Goal: Information Seeking & Learning: Find specific fact

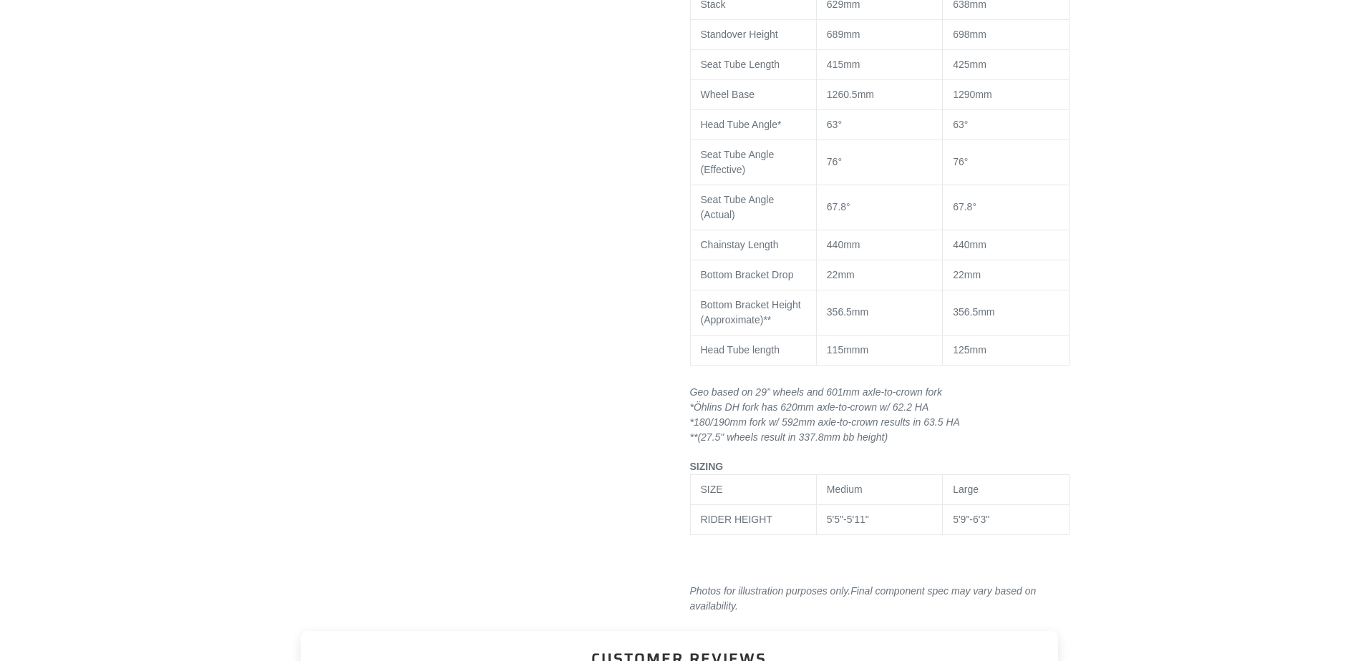
select select "highest-rating"
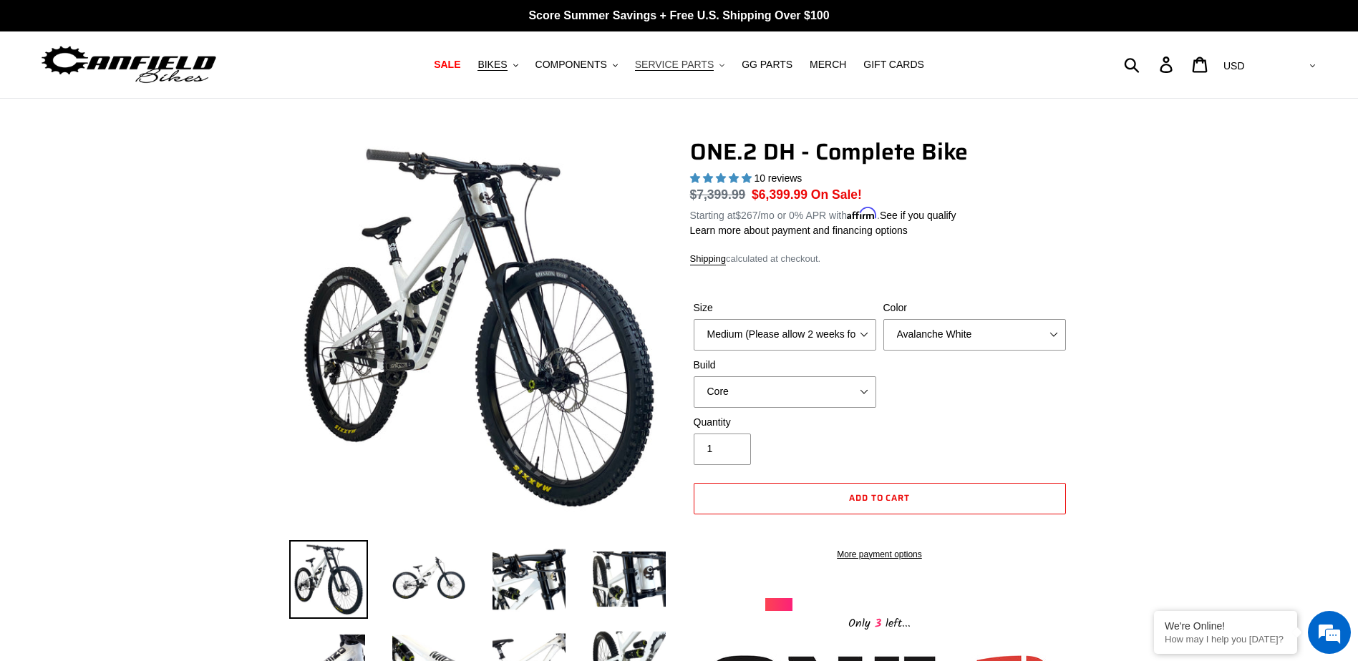
click at [684, 62] on span "SERVICE PARTS" at bounding box center [674, 65] width 79 height 12
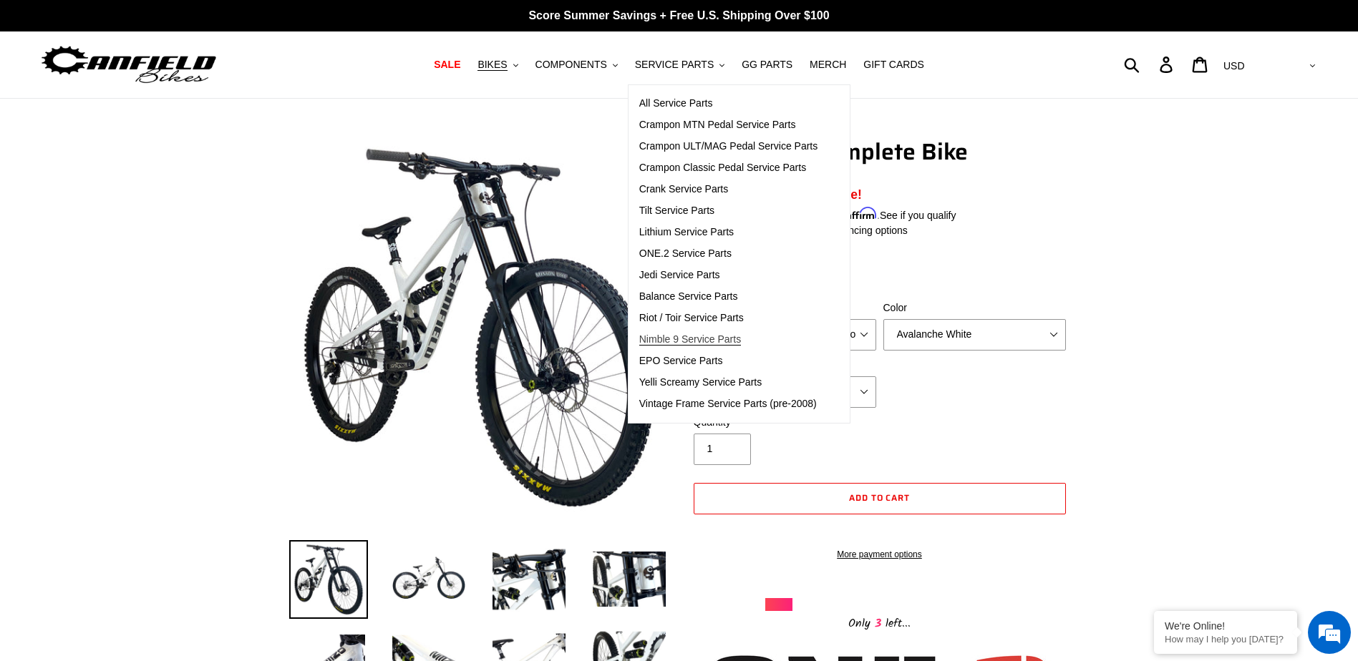
click at [701, 339] on span "Nimble 9 Service Parts" at bounding box center [690, 340] width 102 height 12
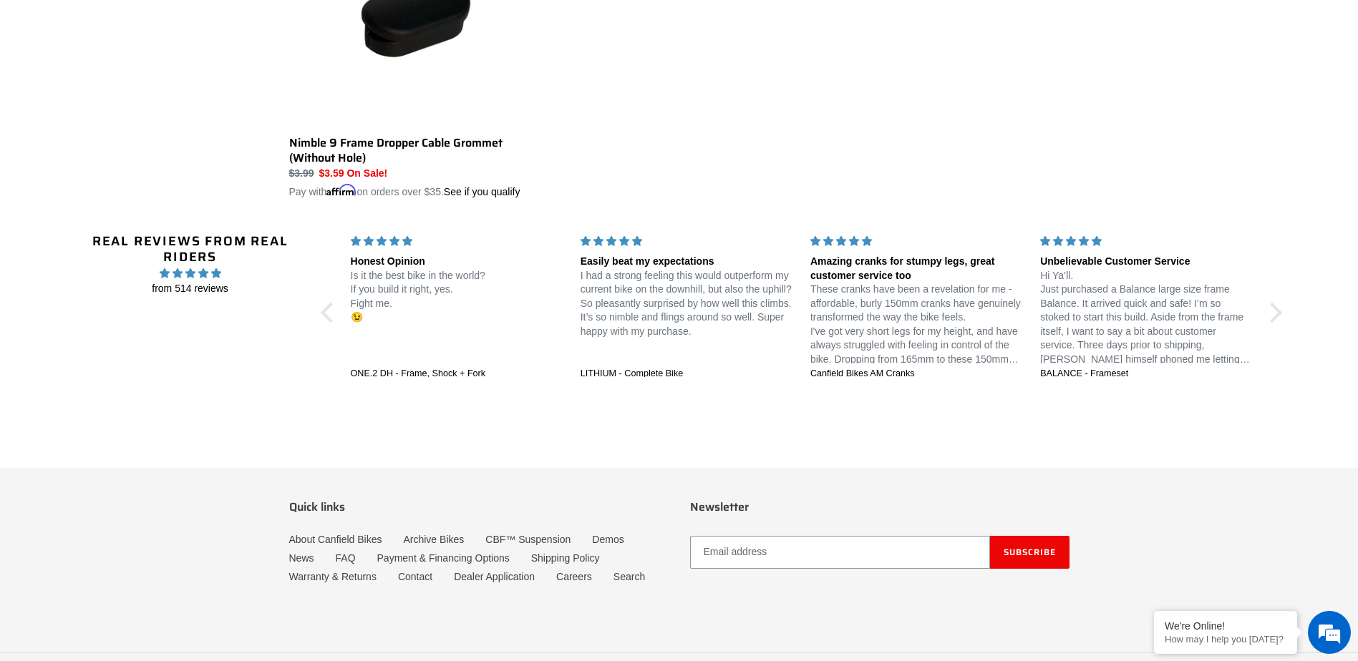
scroll to position [2688, 0]
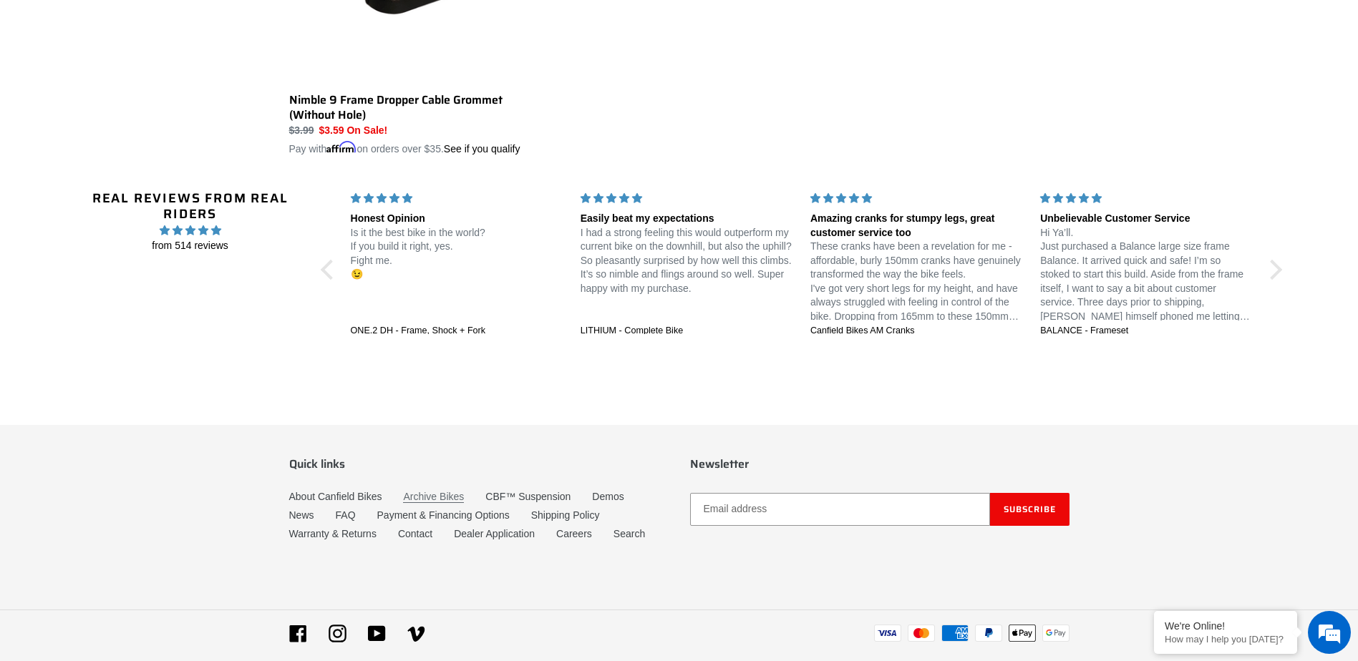
click at [438, 503] on link "Archive Bikes" at bounding box center [433, 497] width 61 height 12
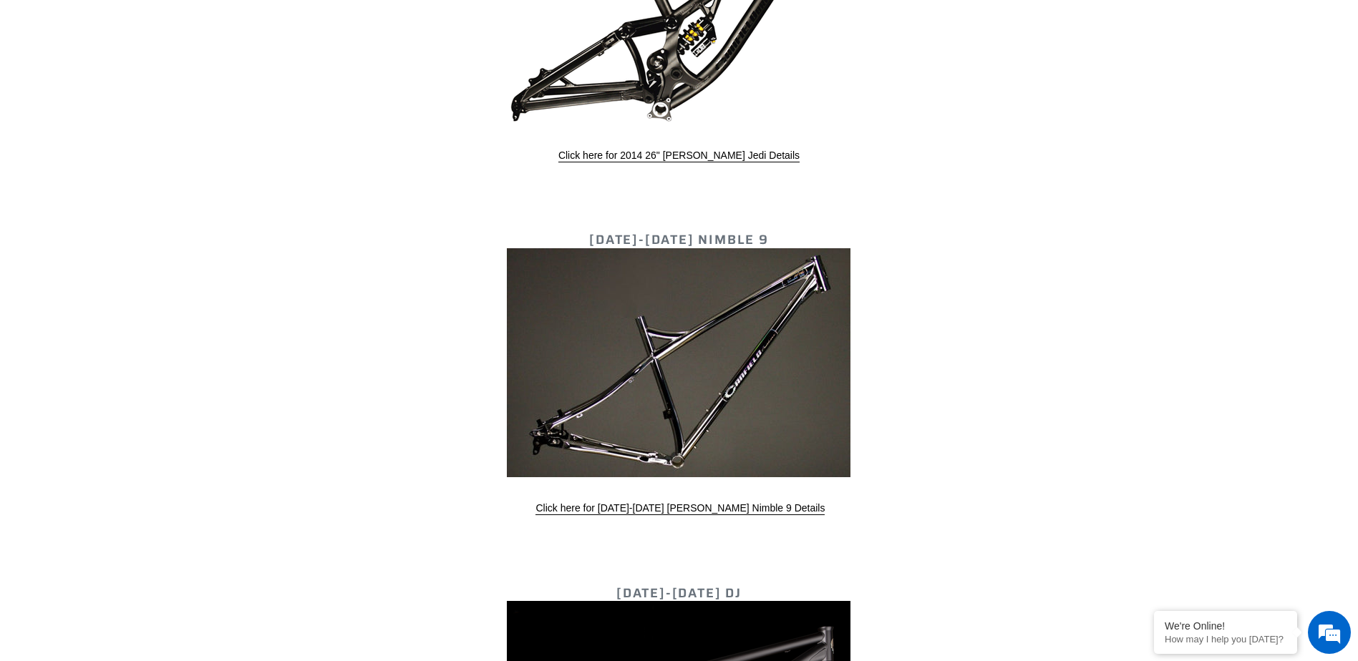
click at [603, 417] on img at bounding box center [679, 362] width 344 height 229
click at [639, 503] on link "Click here for 2013-2015 Canfield Nimble 9 Details" at bounding box center [679, 509] width 289 height 13
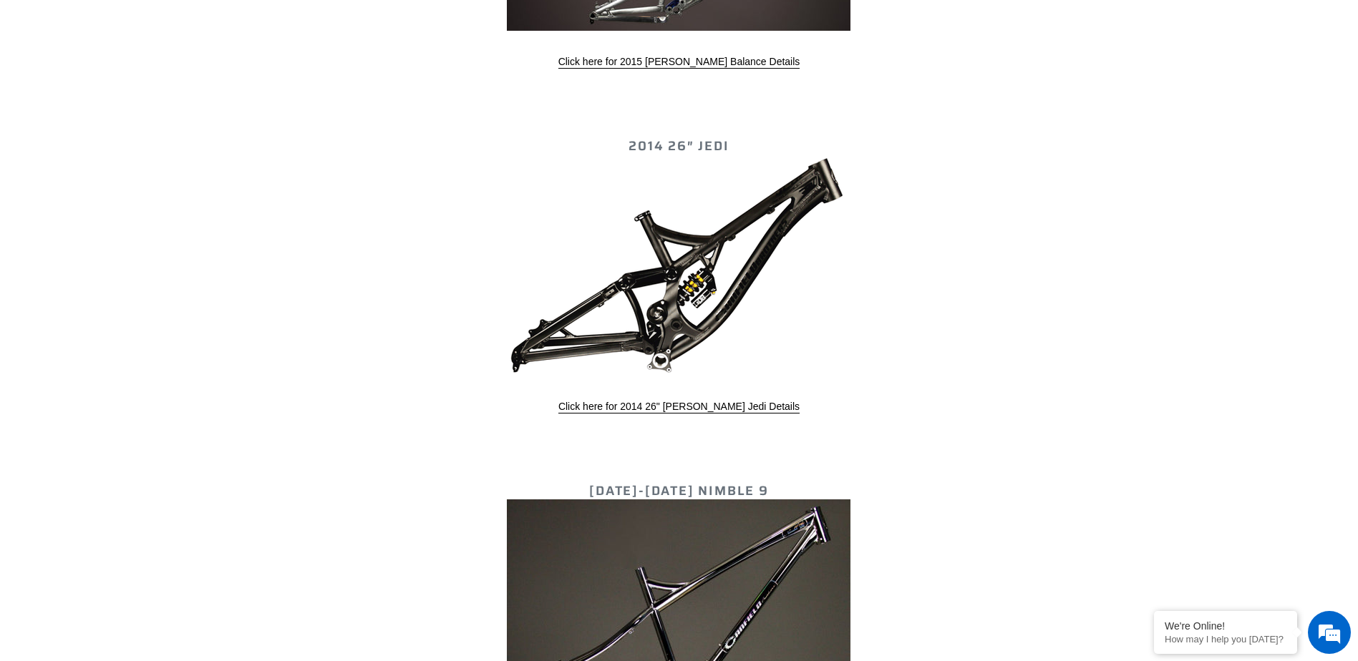
scroll to position [3442, 0]
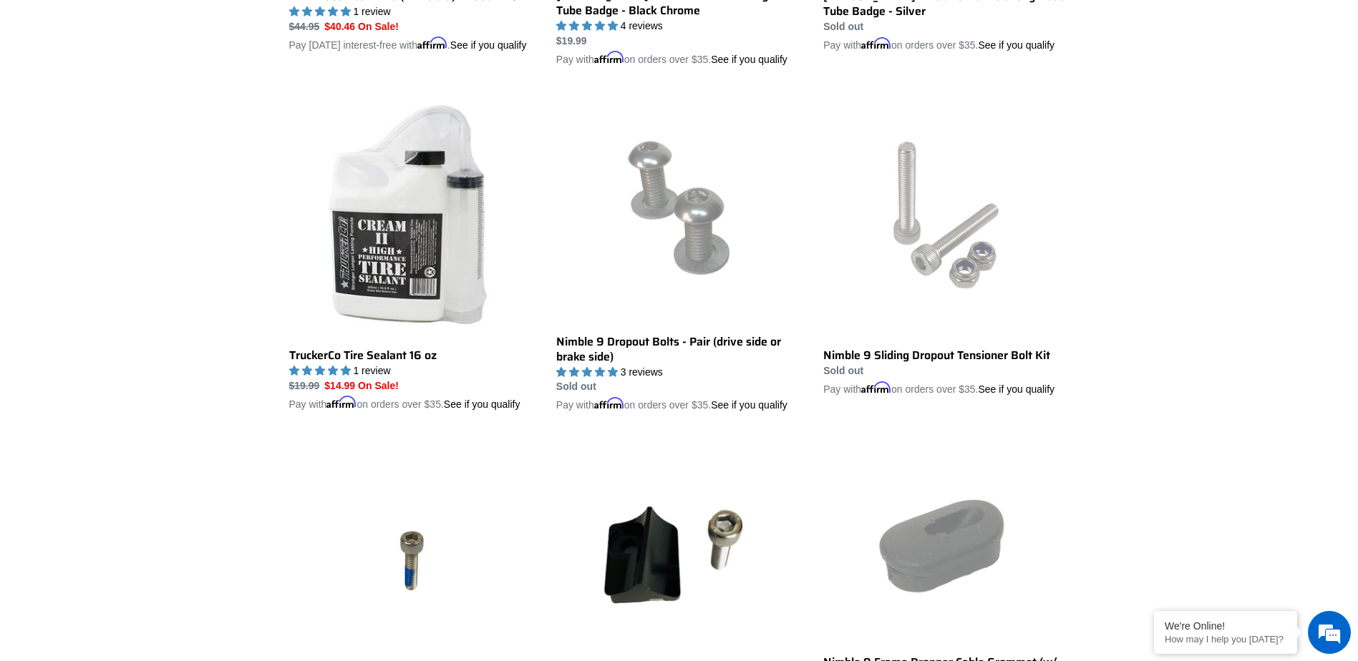
scroll to position [1669, 0]
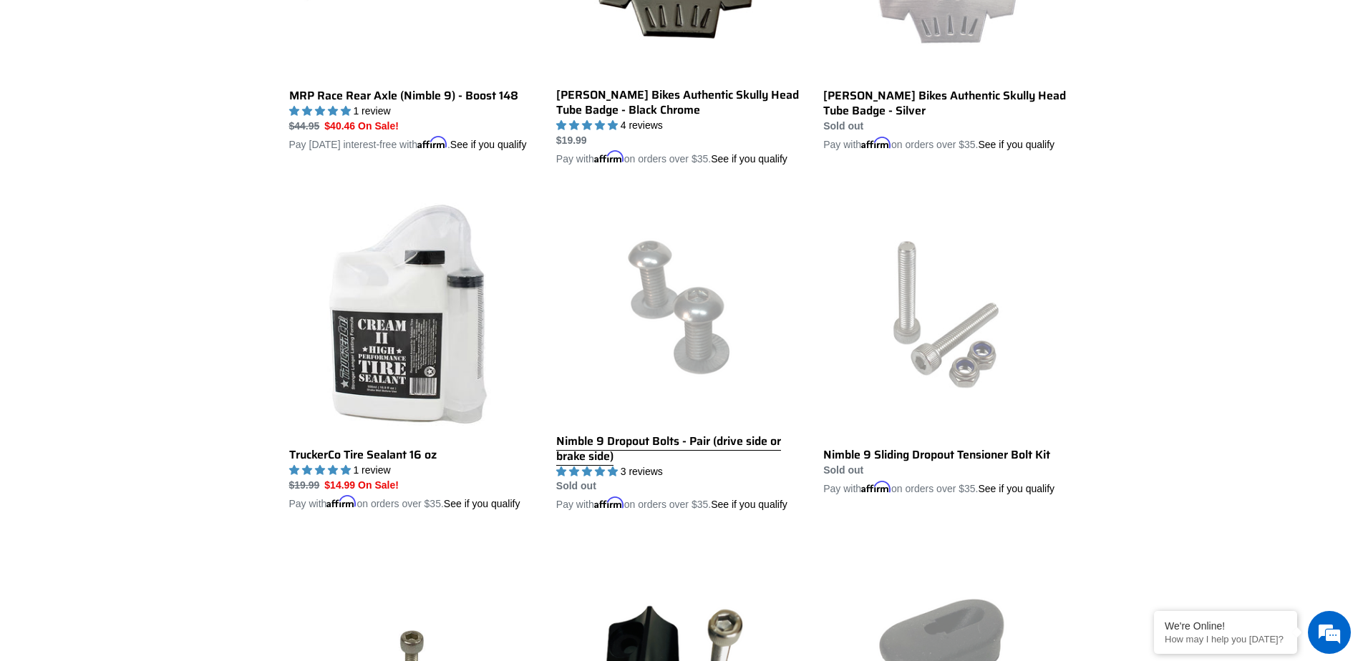
click at [714, 362] on link "Nimble 9 Dropout Bolts - Pair (drive side or brake side)" at bounding box center [679, 352] width 246 height 321
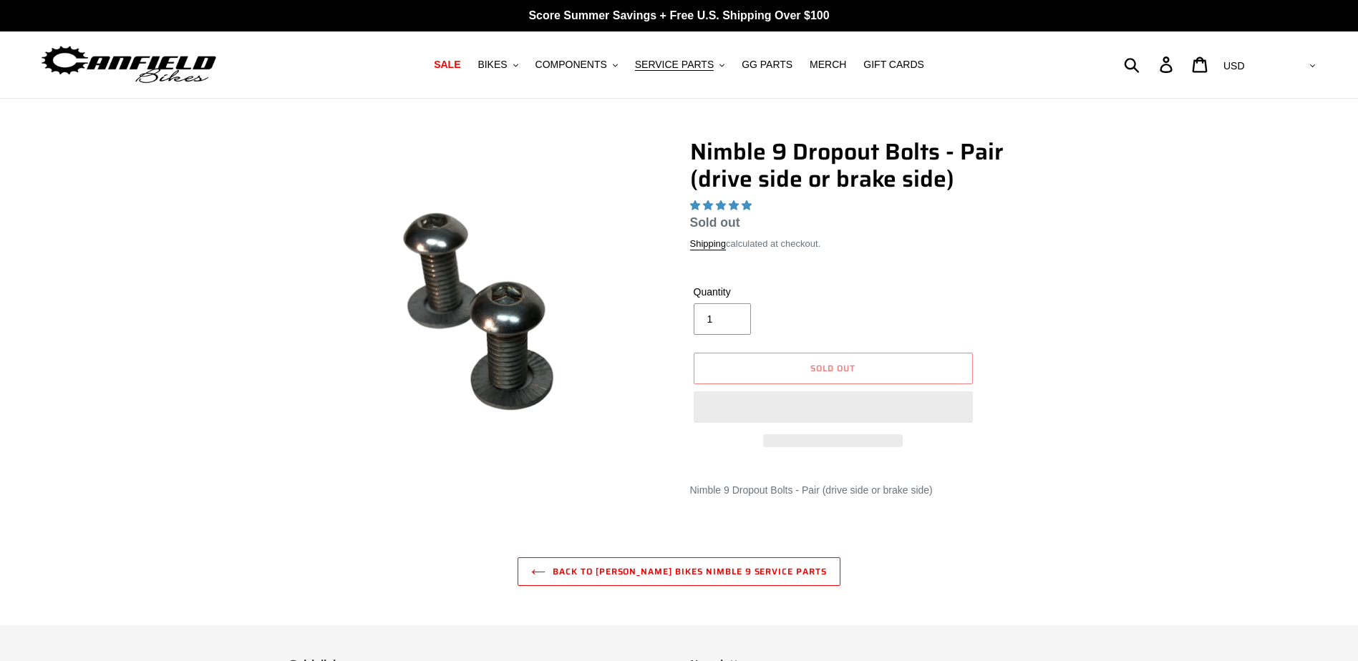
select select "highest-rating"
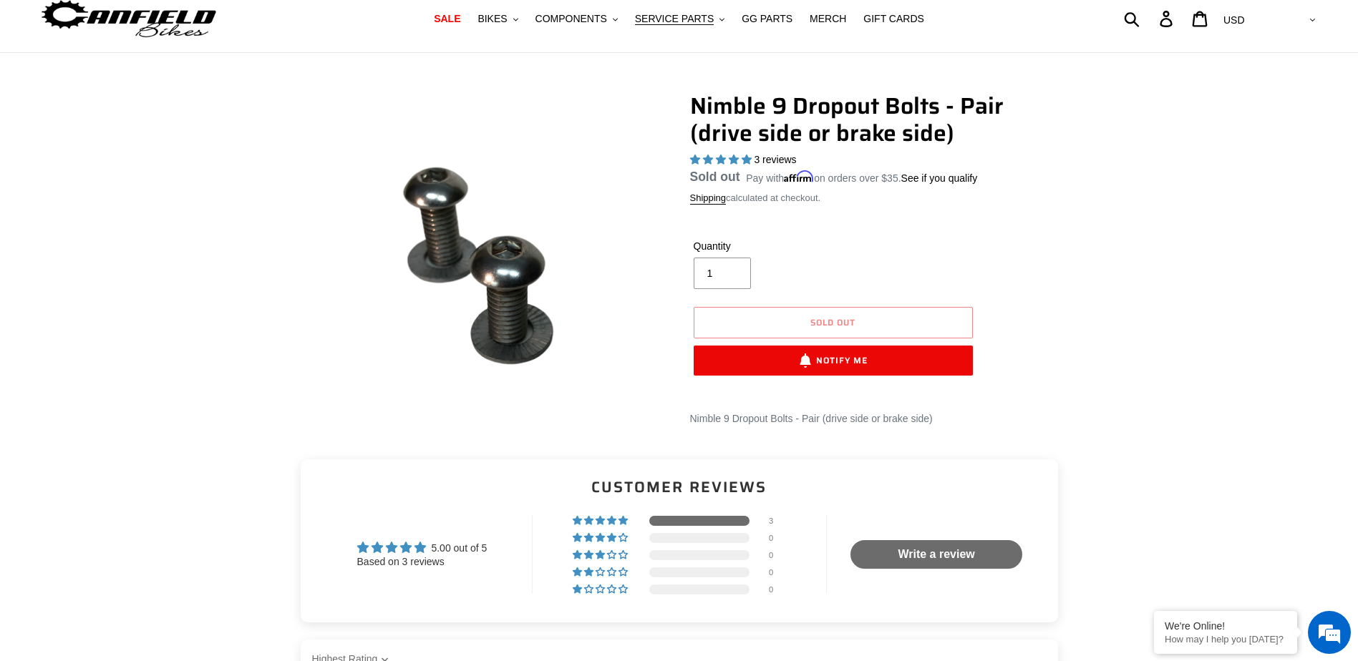
scroll to position [72, 0]
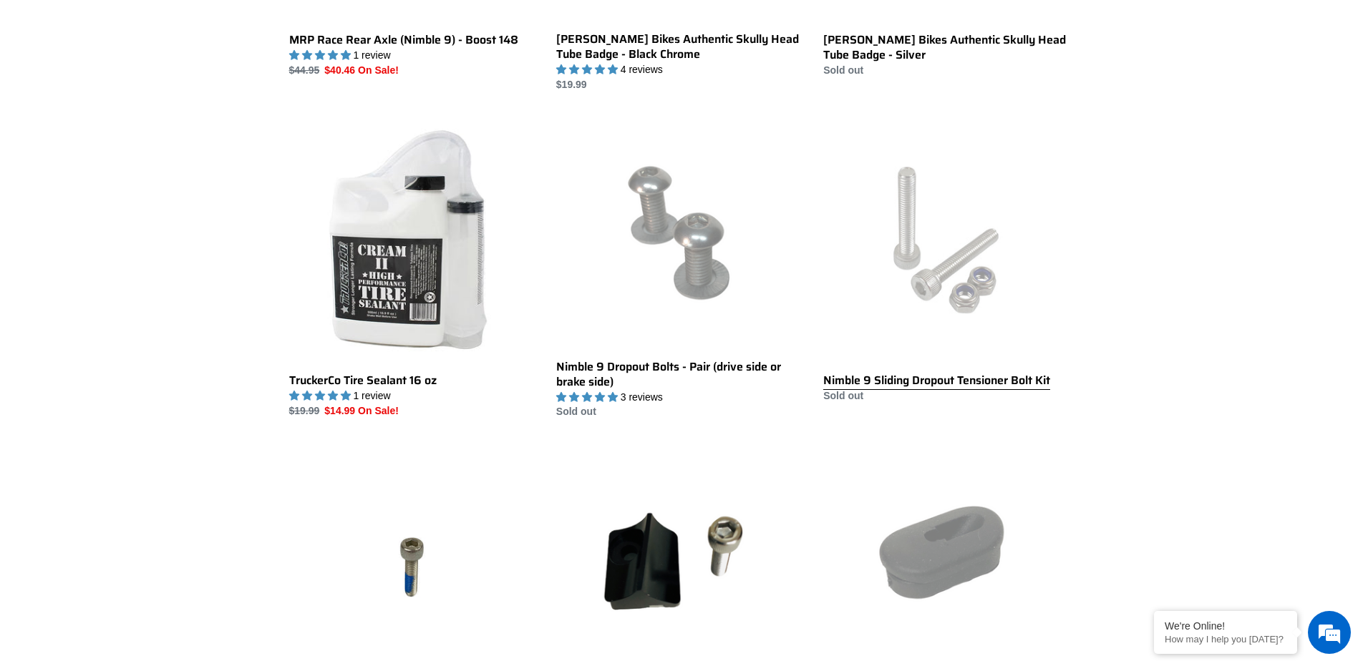
click at [908, 238] on link "Nimble 9 Sliding Dropout Tensioner Bolt Kit" at bounding box center [946, 260] width 246 height 286
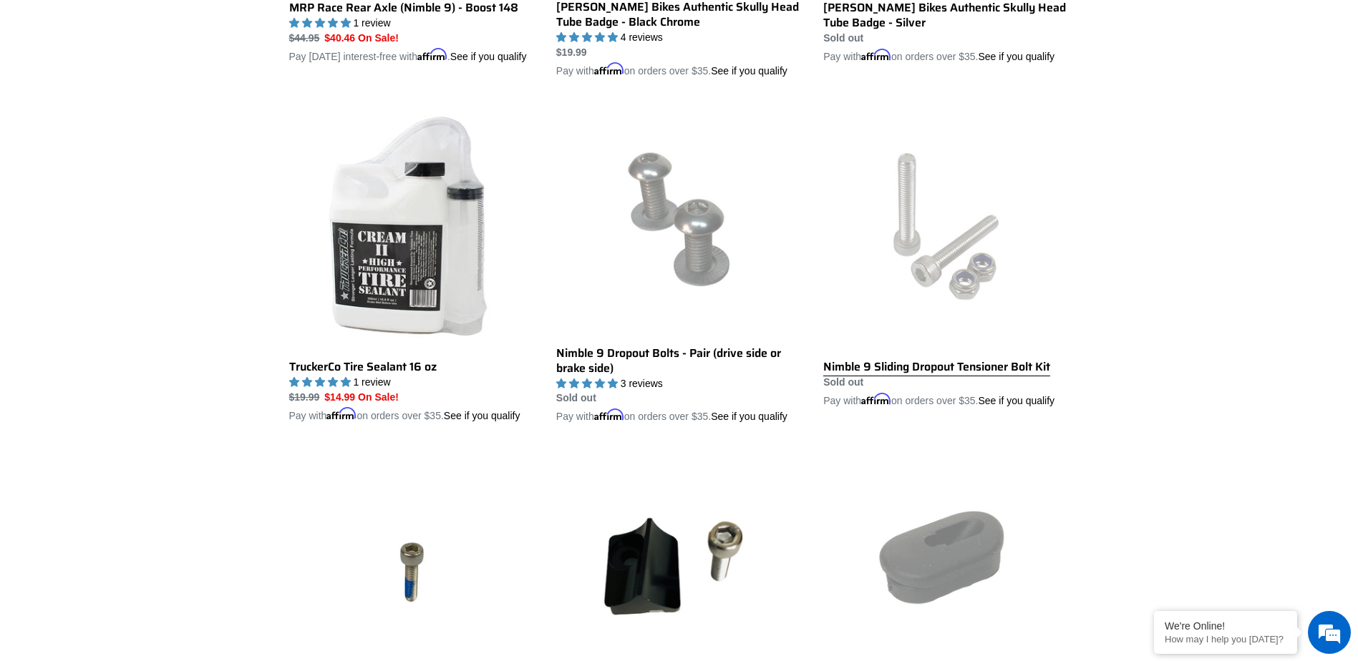
scroll to position [1767, 0]
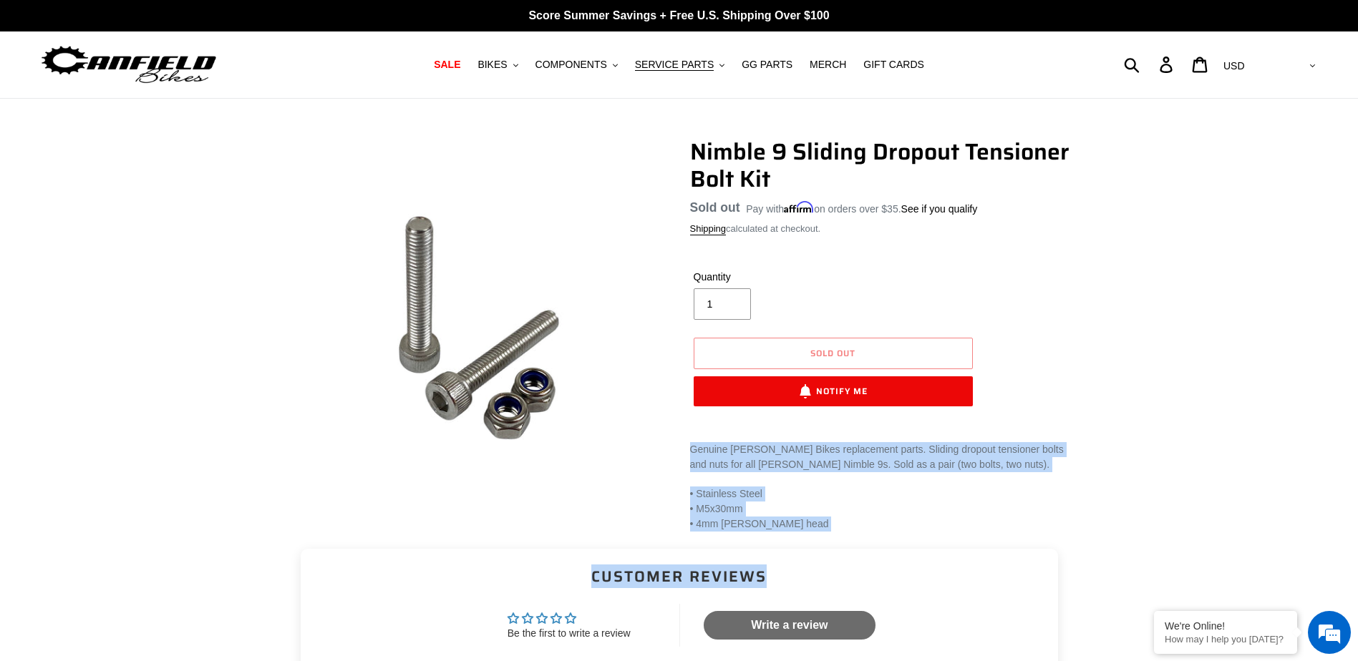
drag, startPoint x: 689, startPoint y: 445, endPoint x: 807, endPoint y: 535, distance: 148.2
click at [807, 535] on main "Nimble 9 Sliding Dropout Tensioner Bolt Kit No reviews Regular price Sold out S…" at bounding box center [679, 613] width 1358 height 1029
drag, startPoint x: 807, startPoint y: 535, endPoint x: 787, endPoint y: 530, distance: 20.5
click at [813, 528] on p "• Stainless Steel • M5x30mm • 4mm allen head" at bounding box center [879, 509] width 379 height 45
drag, startPoint x: 707, startPoint y: 459, endPoint x: 692, endPoint y: 435, distance: 28.6
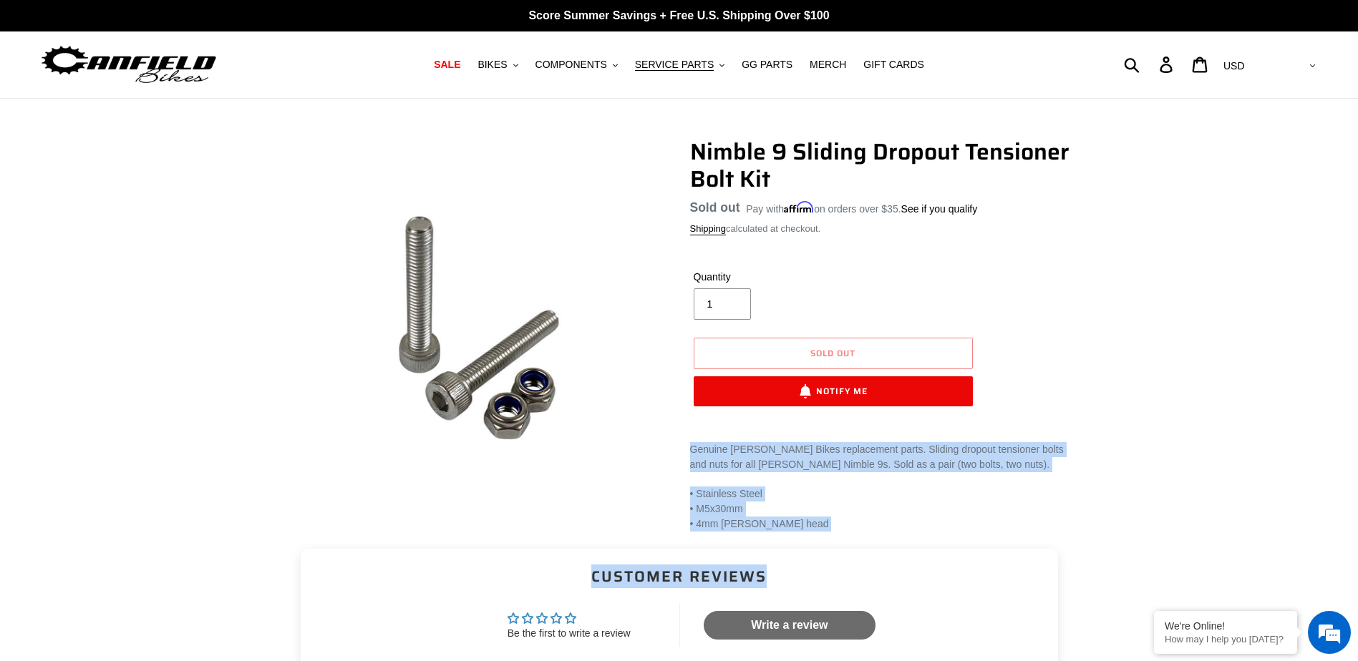
click at [706, 457] on p "Genuine Canfield Bikes replacement parts. Sliding dropout tensioner bolts and n…" at bounding box center [879, 457] width 379 height 30
click at [686, 438] on div "Nimble 9 Sliding Dropout Tensioner Bolt Kit No reviews Regular price Sold out S…" at bounding box center [869, 335] width 401 height 394
drag, startPoint x: 691, startPoint y: 446, endPoint x: 776, endPoint y: 521, distance: 113.6
click at [776, 521] on div "Genuine Canfield Bikes replacement parts. Sliding dropout tensioner bolts and n…" at bounding box center [879, 486] width 379 height 89
copy div "Genuine Canfield Bikes replacement parts. Sliding dropout tensioner bolts and n…"
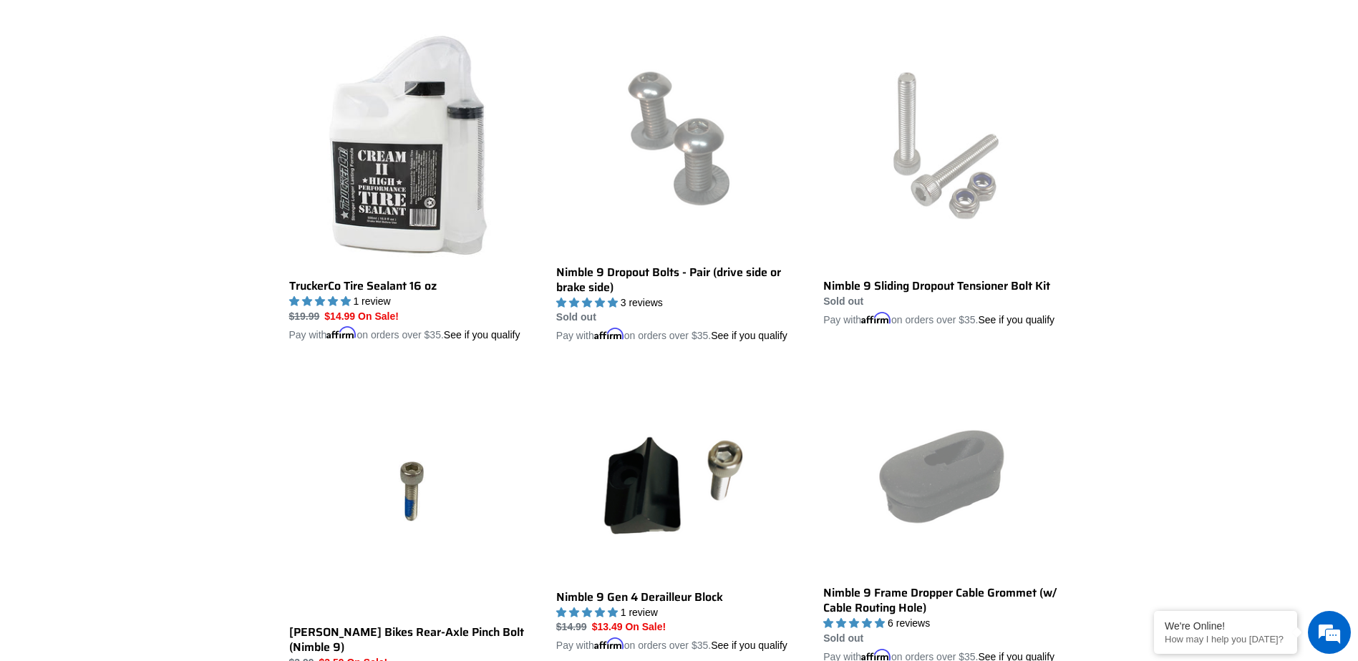
scroll to position [1866, 0]
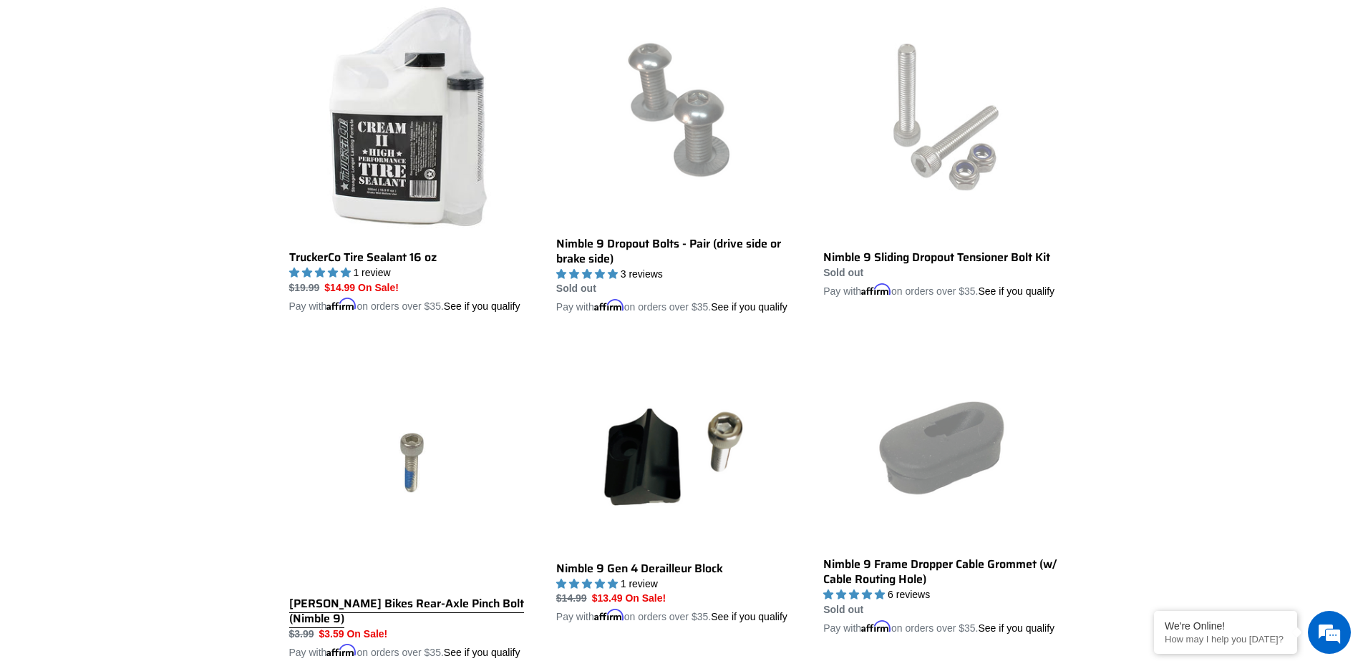
click at [406, 505] on link "Canfield Bikes Rear-Axle Pinch Bolt (Nimble 9)" at bounding box center [412, 500] width 246 height 320
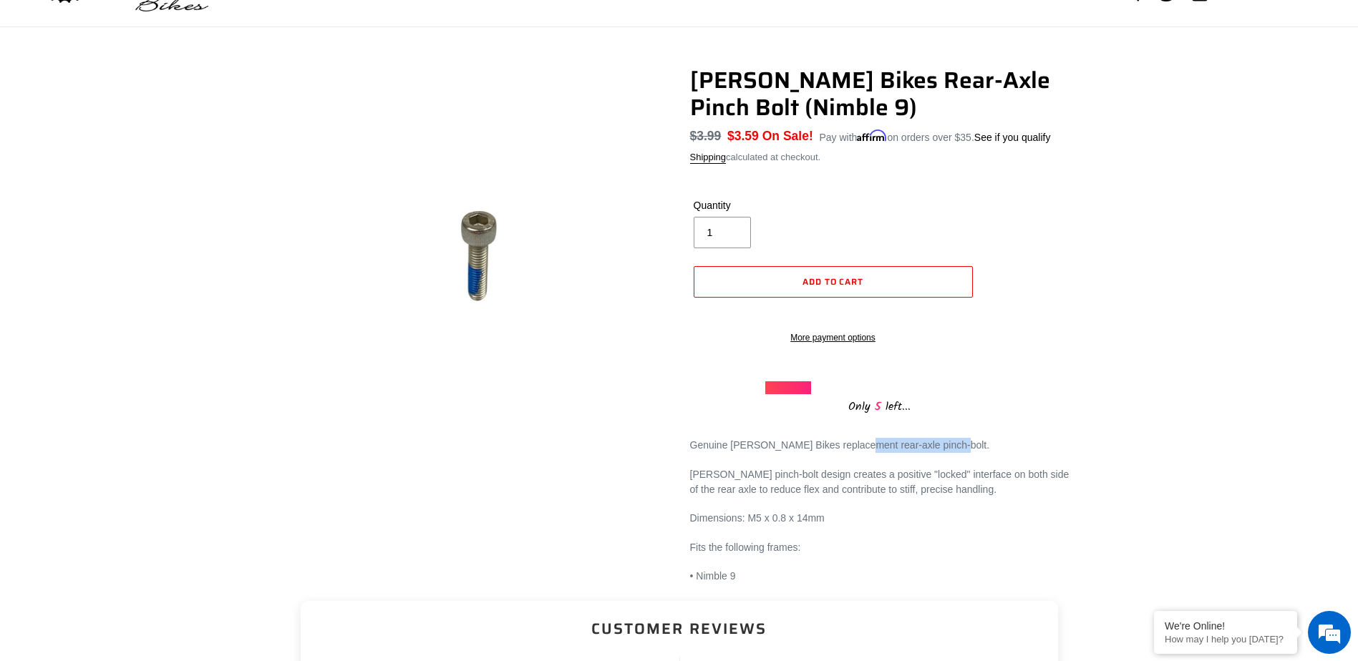
drag, startPoint x: 850, startPoint y: 465, endPoint x: 948, endPoint y: 462, distance: 97.4
click at [948, 453] on p "Genuine Canfield Bikes replacement rear-axle pinch-bolt." at bounding box center [879, 445] width 379 height 15
copy p "rear-axle pinch-bolt."
drag, startPoint x: 863, startPoint y: 569, endPoint x: 787, endPoint y: 563, distance: 75.4
click at [863, 555] on p "Fits the following frames:" at bounding box center [879, 547] width 379 height 15
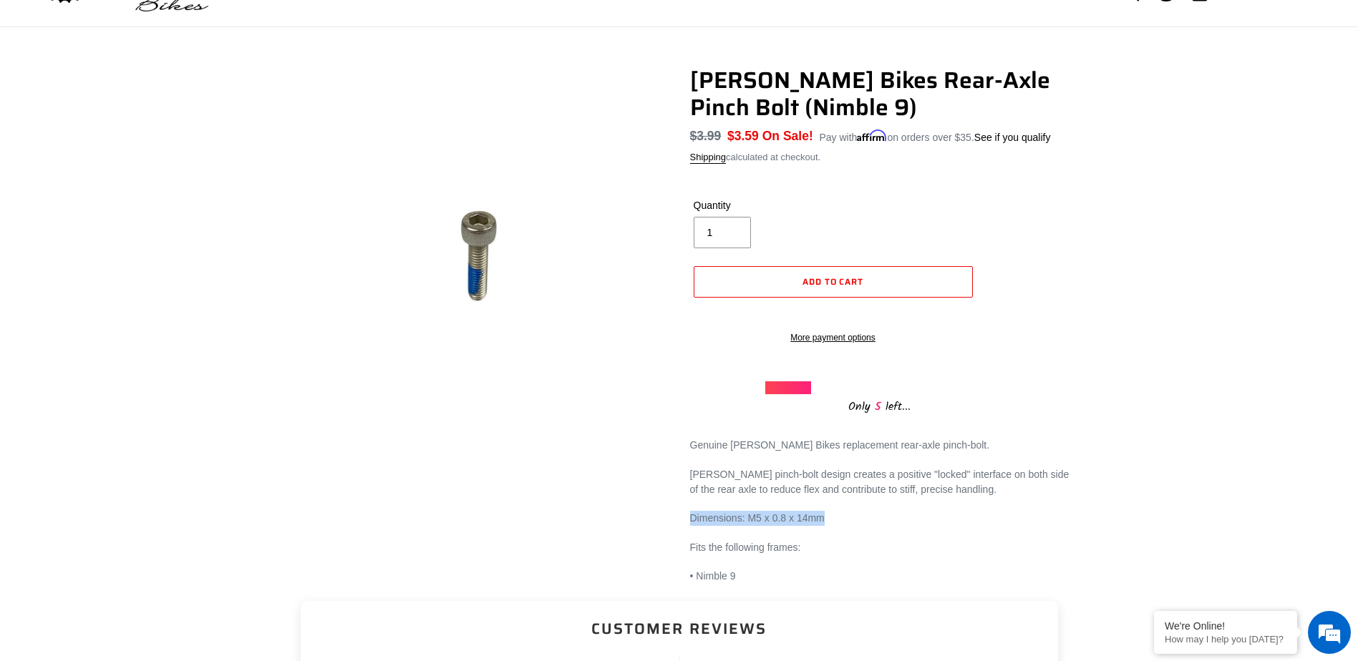
drag, startPoint x: 690, startPoint y: 535, endPoint x: 847, endPoint y: 535, distance: 156.8
click at [847, 526] on p "Dimensions: M5 x 0.8 x 14mm" at bounding box center [879, 518] width 379 height 15
copy p "Dimensions: M5 x 0.8 x 14mm"
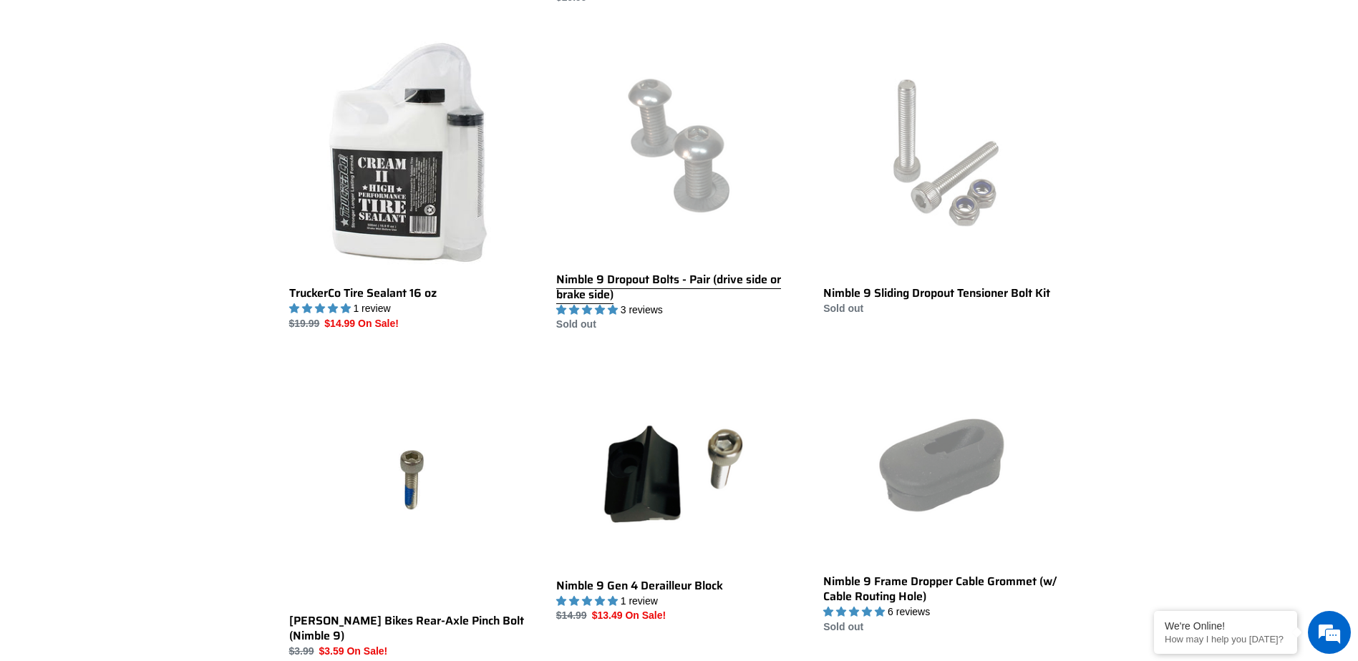
scroll to position [1651, 0]
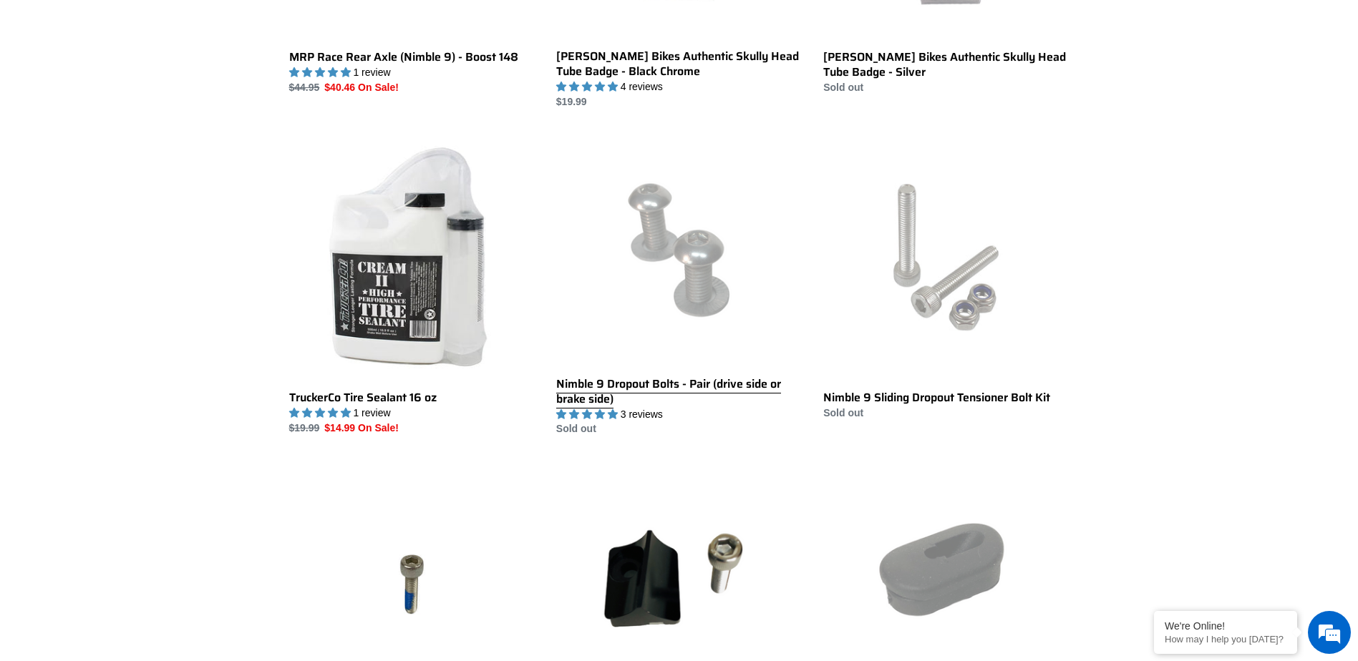
click at [701, 242] on link "Nimble 9 Dropout Bolts - Pair (drive side or brake side)" at bounding box center [679, 286] width 246 height 303
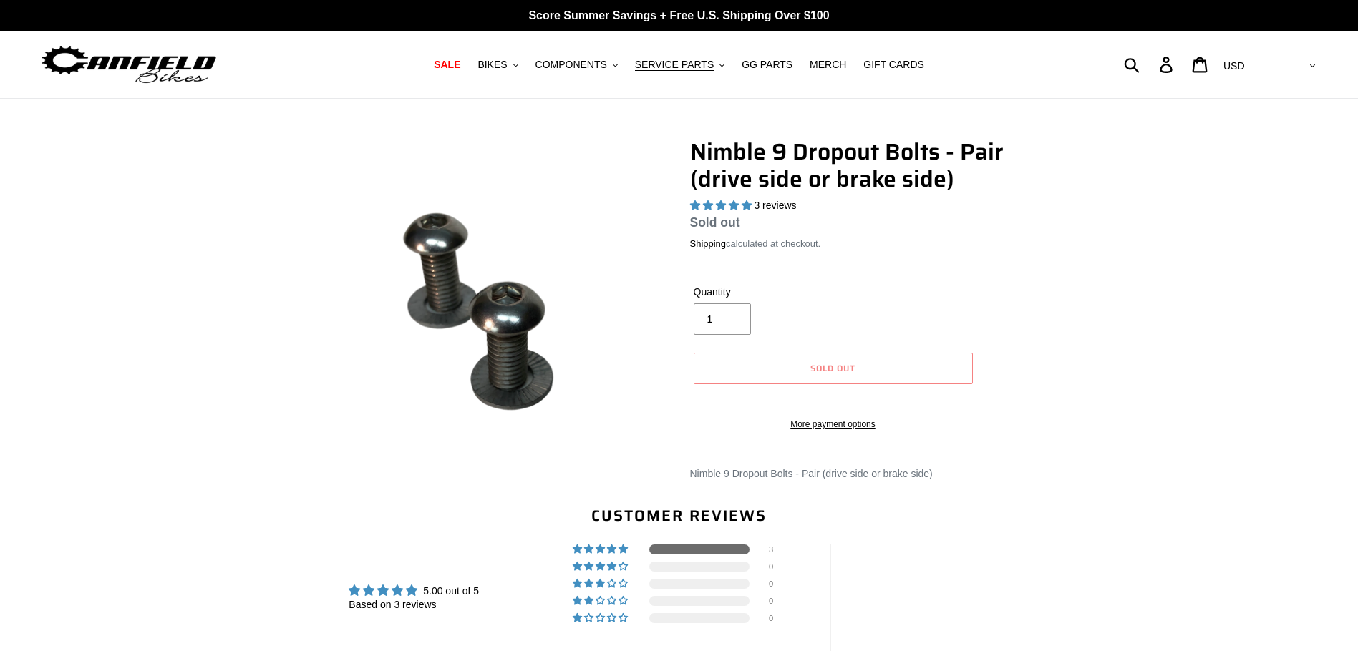
select select "highest-rating"
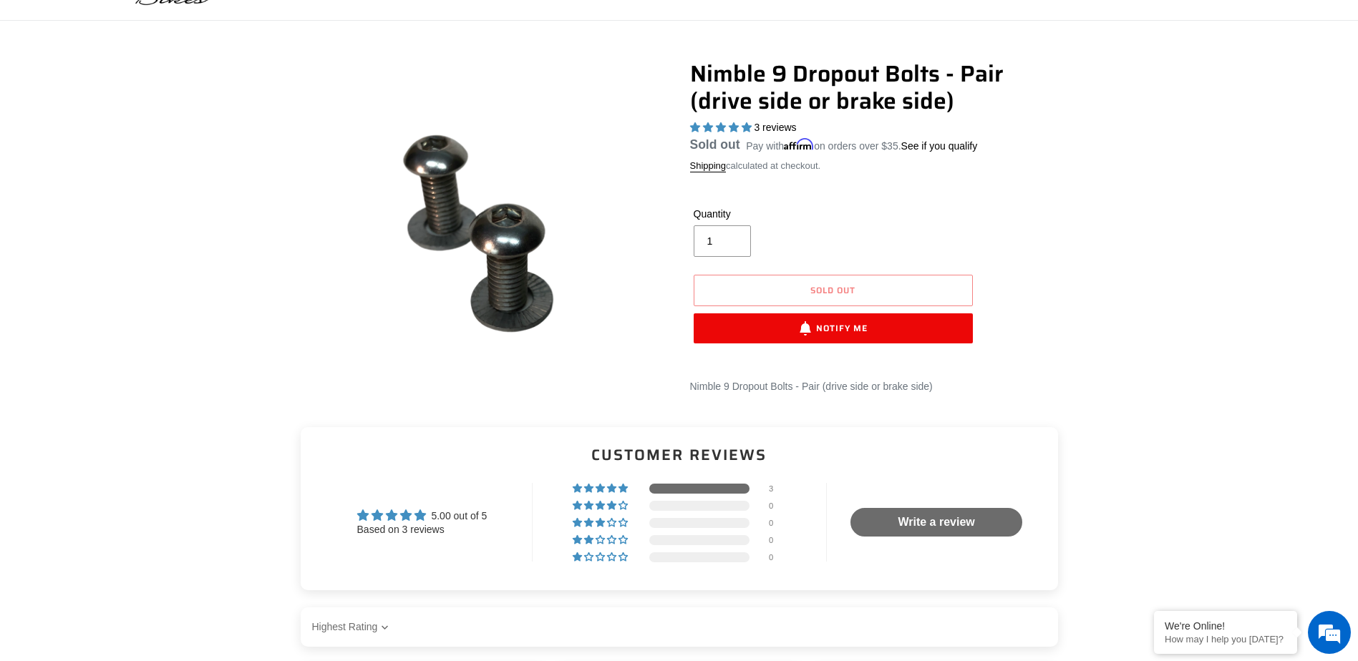
scroll to position [72, 0]
